Goal: Task Accomplishment & Management: Manage account settings

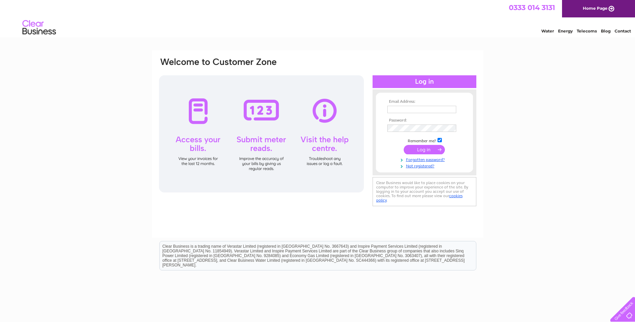
click at [407, 109] on input "text" at bounding box center [421, 109] width 69 height 7
type input "tradestonexserive@btconnect.com"
click at [404, 146] on input "submit" at bounding box center [424, 150] width 41 height 9
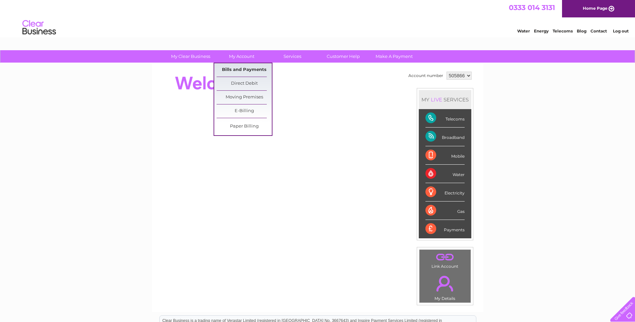
click at [246, 69] on link "Bills and Payments" at bounding box center [244, 69] width 55 height 13
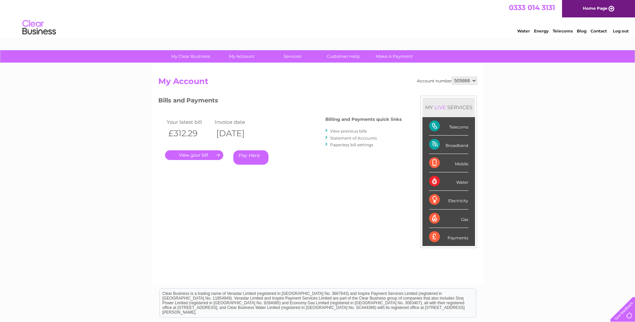
click at [214, 155] on link "." at bounding box center [194, 155] width 58 height 10
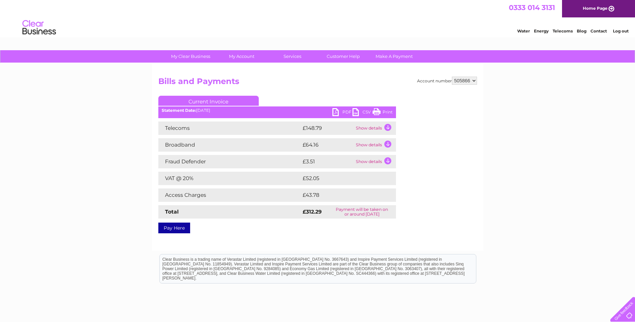
click at [337, 112] on link "PDF" at bounding box center [342, 113] width 20 height 10
